Goal: Task Accomplishment & Management: Manage account settings

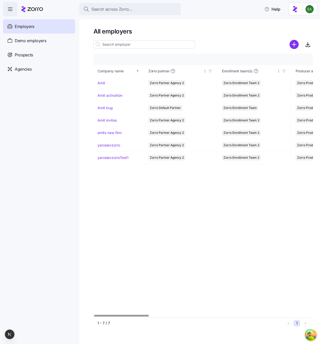
click at [197, 217] on div "Company details Benefit status Company name Zorro partner Enrollment team(s) Pr…" at bounding box center [202, 186] width 219 height 264
click at [139, 173] on div "Company details Benefit status Company name Zorro partner Enrollment team(s) Pr…" at bounding box center [202, 186] width 219 height 264
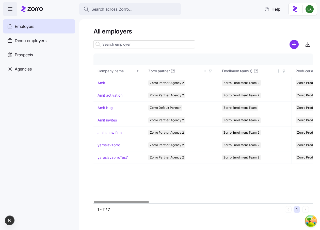
click at [159, 177] on div "Company details Benefit status Company name Zorro partner Enrollment team(s) Pr…" at bounding box center [202, 129] width 219 height 150
click at [110, 109] on link "Amit bug" at bounding box center [104, 107] width 15 height 5
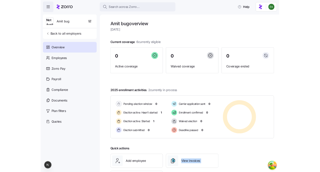
scroll to position [1, 0]
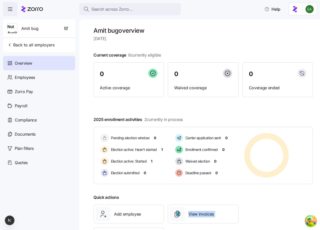
drag, startPoint x: 165, startPoint y: 230, endPoint x: 166, endPoint y: 222, distance: 7.7
click at [166, 222] on div "Add employee View invoices Run payroll" at bounding box center [165, 226] width 149 height 46
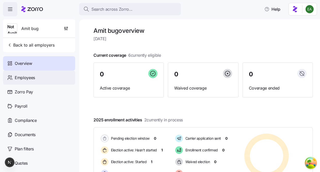
click at [57, 75] on div "Employees" at bounding box center [39, 77] width 72 height 14
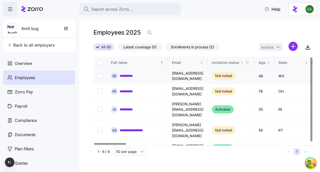
click at [128, 75] on link "**********" at bounding box center [129, 75] width 18 height 5
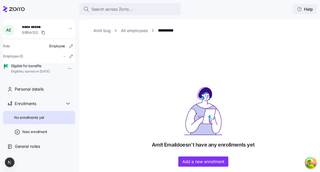
click at [301, 10] on icon "button" at bounding box center [299, 9] width 5 height 5
click at [43, 153] on div "General notes" at bounding box center [39, 146] width 72 height 14
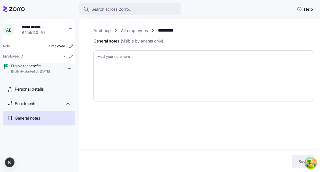
click at [102, 29] on link "Amit bug" at bounding box center [101, 30] width 17 height 6
type textarea "x"
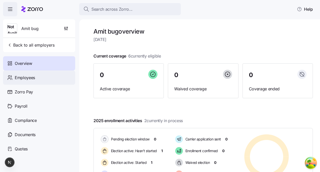
click at [34, 79] on span "Employees" at bounding box center [25, 77] width 20 height 6
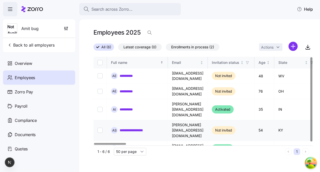
click at [133, 127] on link "**********" at bounding box center [136, 129] width 32 height 5
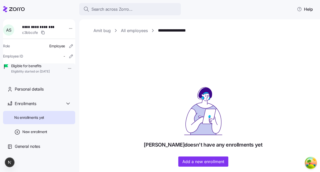
click at [200, 74] on div "**********" at bounding box center [202, 96] width 219 height 139
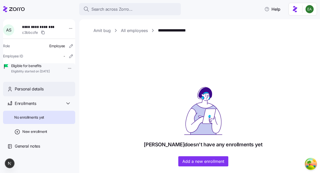
click at [38, 92] on span "Personal details" at bounding box center [29, 89] width 29 height 6
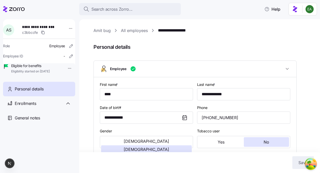
type input "class1"
click at [311, 9] on html "**********" at bounding box center [160, 85] width 320 height 170
click at [135, 154] on html "**********" at bounding box center [160, 85] width 320 height 170
click at [45, 107] on div "Enrollments" at bounding box center [43, 103] width 56 height 6
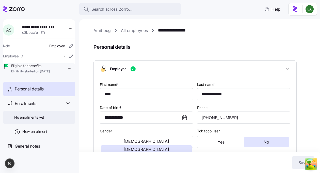
click at [52, 122] on div "No enrollments yet" at bounding box center [39, 117] width 72 height 13
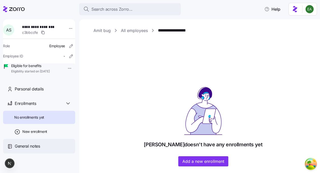
click at [48, 149] on div "General notes" at bounding box center [43, 146] width 56 height 6
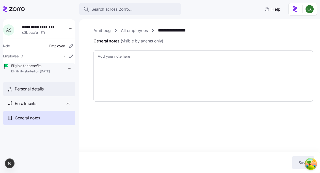
click at [55, 92] on div "Personal details" at bounding box center [39, 89] width 72 height 14
type textarea "x"
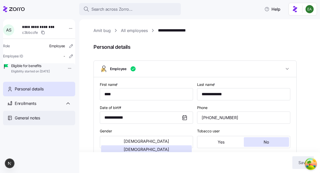
click at [34, 121] on span "General notes" at bounding box center [27, 118] width 25 height 6
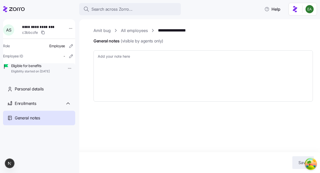
click at [157, 128] on div "**********" at bounding box center [199, 96] width 241 height 154
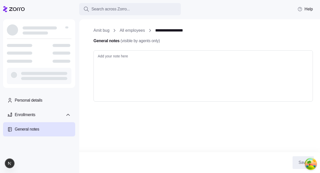
type textarea "x"
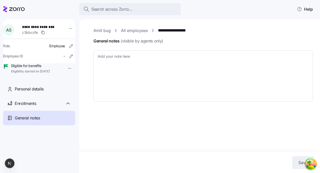
click at [140, 125] on div "**********" at bounding box center [199, 96] width 241 height 154
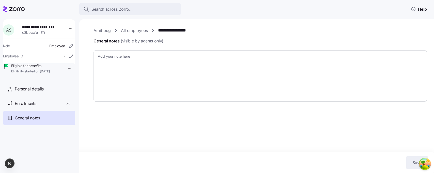
type textarea "x"
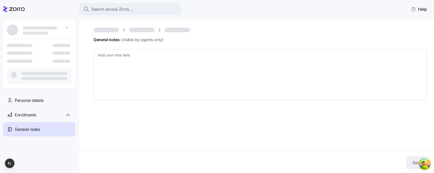
type textarea "x"
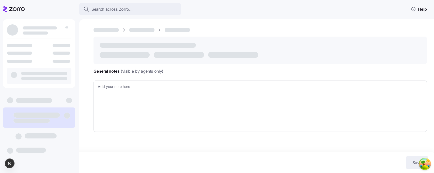
type textarea "x"
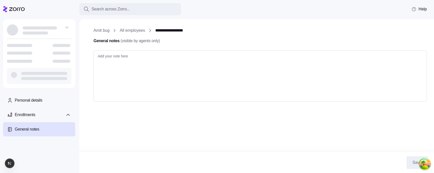
type textarea "x"
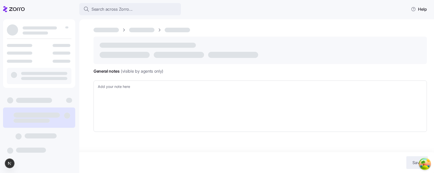
type textarea "x"
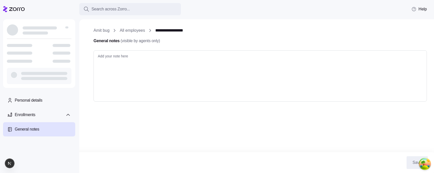
type textarea "x"
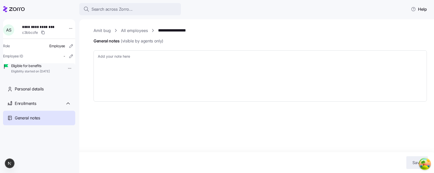
type textarea "x"
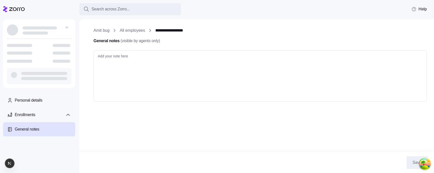
type textarea "x"
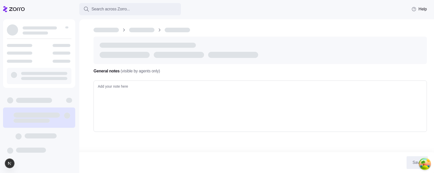
type textarea "x"
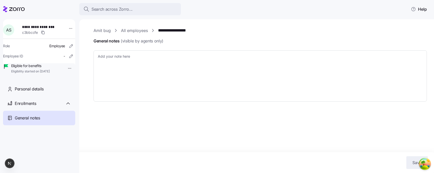
click at [141, 151] on div "**********" at bounding box center [256, 96] width 354 height 154
type textarea "x"
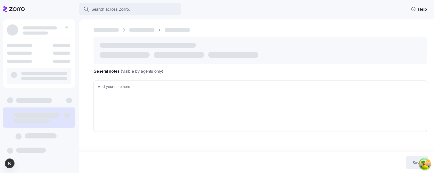
type textarea "x"
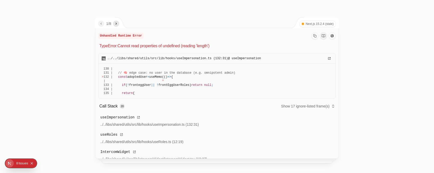
click at [117, 22] on icon "next" at bounding box center [116, 24] width 4 height 4
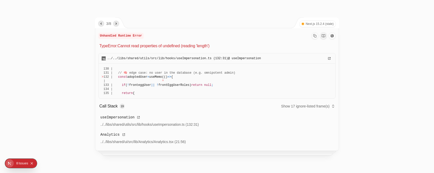
click at [117, 22] on icon "next" at bounding box center [116, 24] width 4 height 4
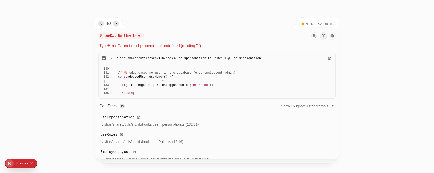
click at [117, 22] on icon "next" at bounding box center [116, 24] width 4 height 4
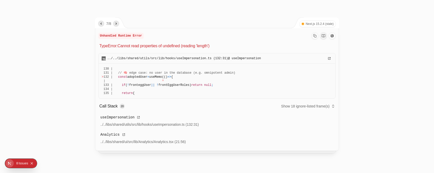
click at [117, 22] on icon "next" at bounding box center [116, 24] width 4 height 4
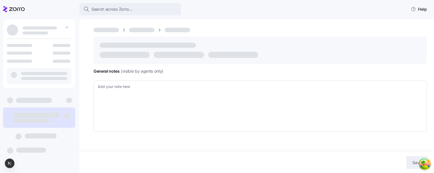
type textarea "x"
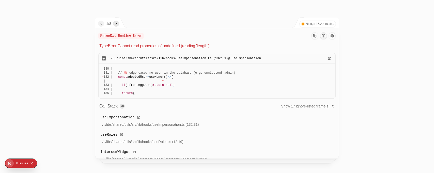
click at [327, 57] on icon "Open in editor" at bounding box center [329, 58] width 4 height 4
click at [291, 102] on div "Call Stack 20 Show 17 ignore-listed frame(s)" at bounding box center [216, 107] width 237 height 12
click at [289, 105] on button "Show 17 ignore-listed frame(s)" at bounding box center [308, 106] width 54 height 7
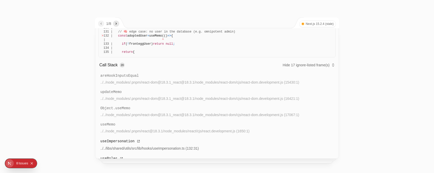
scroll to position [44, 0]
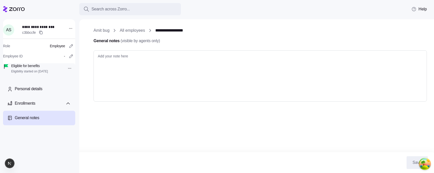
type textarea "x"
